Goal: Find specific page/section: Find specific page/section

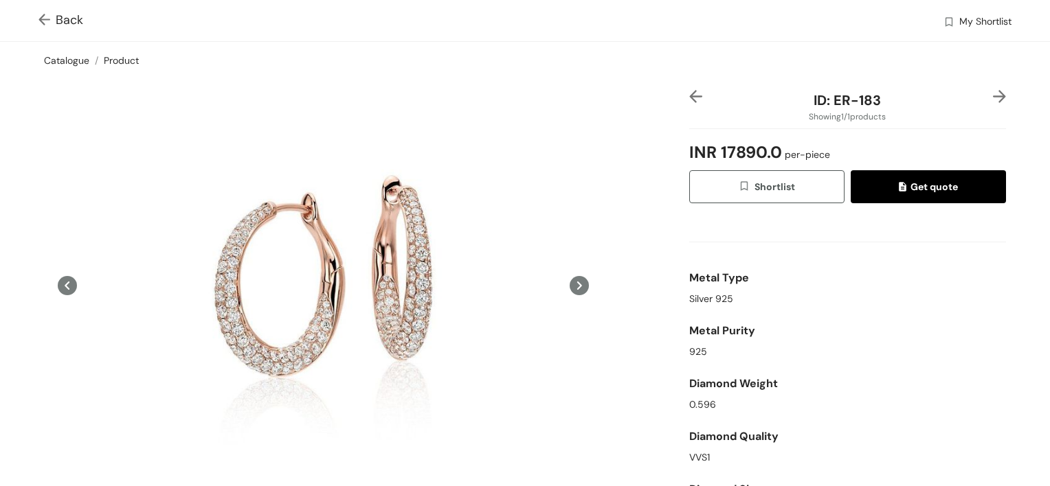
click at [72, 60] on link "Catalogue" at bounding box center [66, 60] width 45 height 12
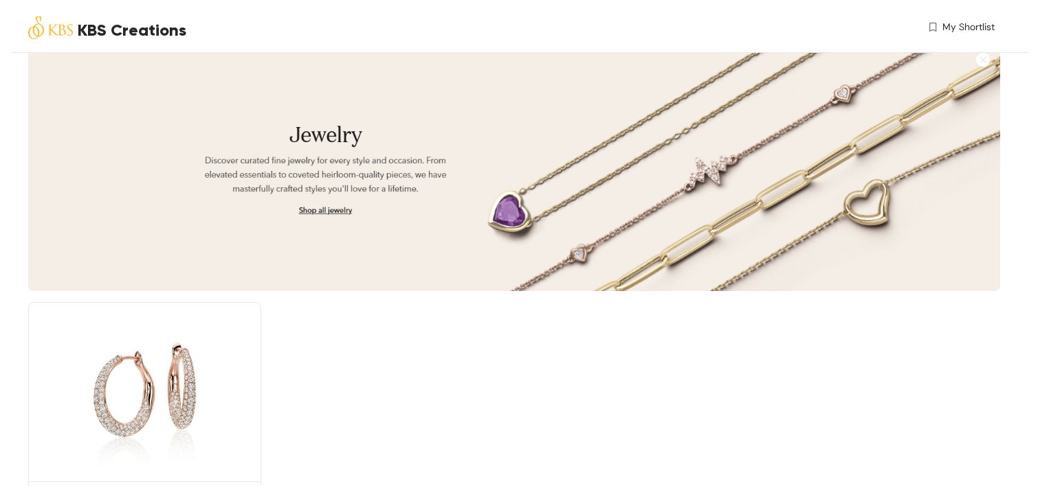
scroll to position [151, 0]
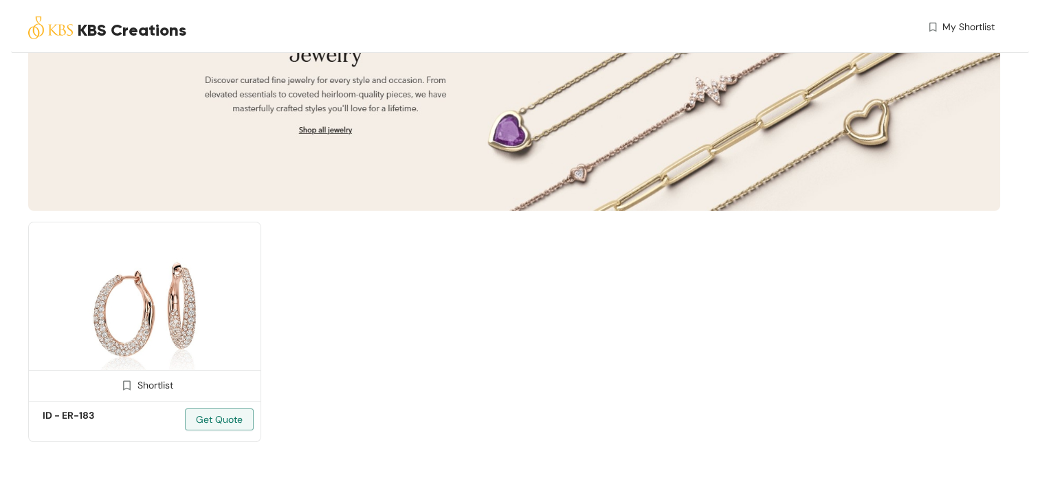
click at [201, 299] on img at bounding box center [144, 309] width 233 height 175
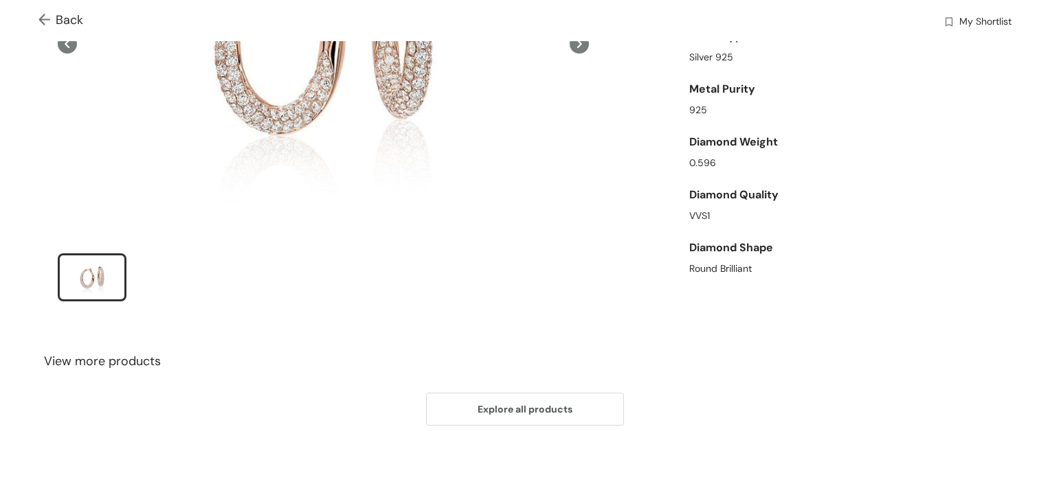
scroll to position [56, 0]
